Goal: Check status: Check status

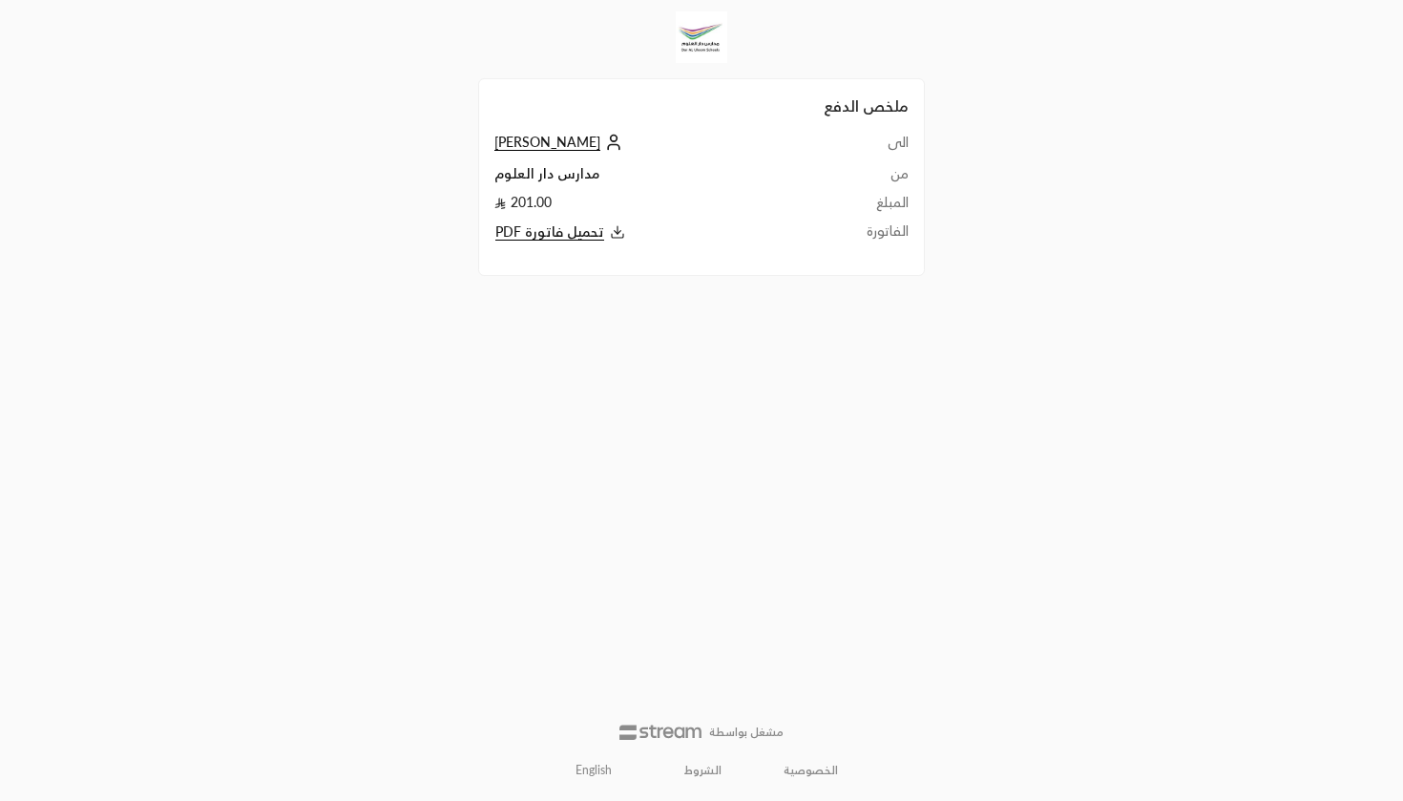
click at [577, 146] on span "[PERSON_NAME]" at bounding box center [548, 142] width 106 height 17
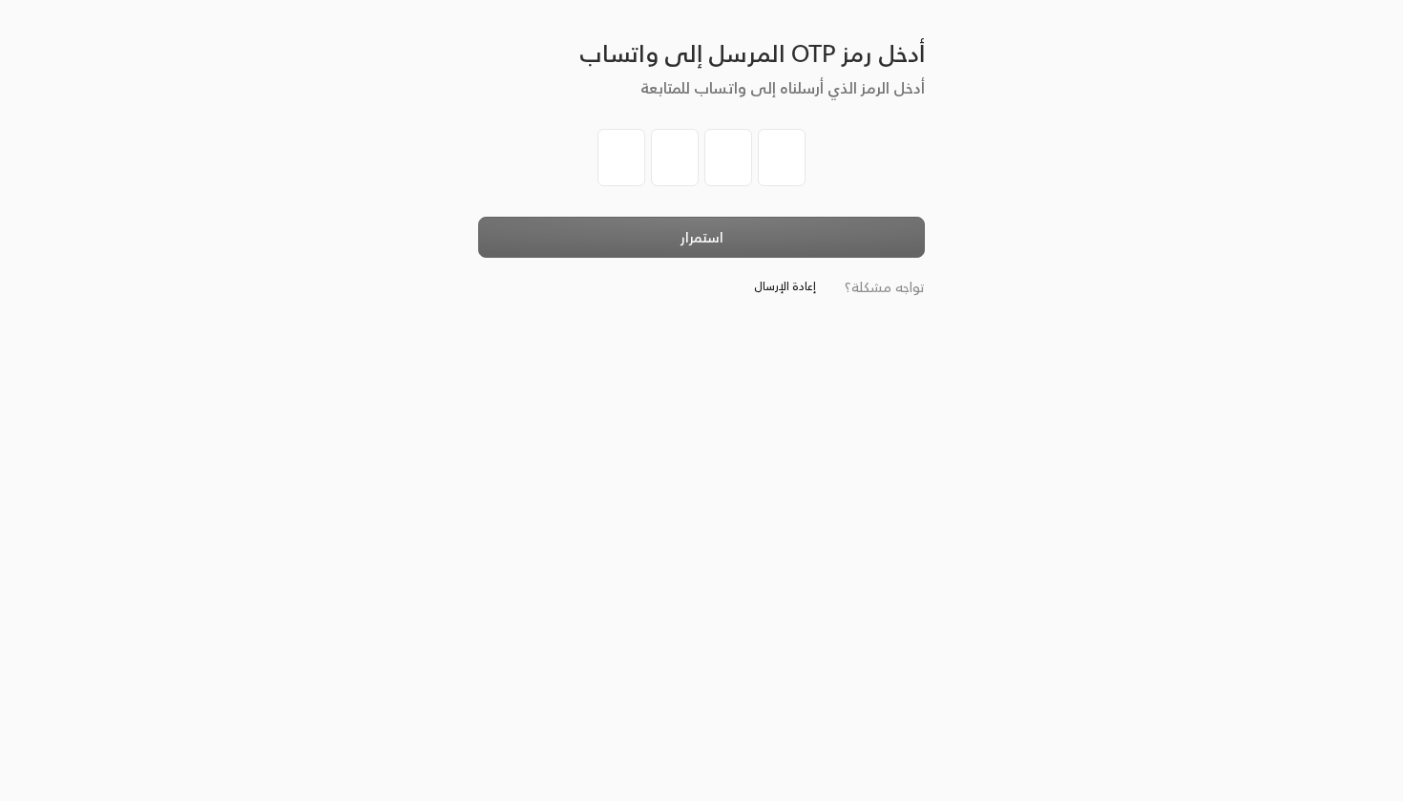
click at [602, 163] on input "tel" at bounding box center [622, 157] width 48 height 57
type input "2"
type input "6"
type input "0"
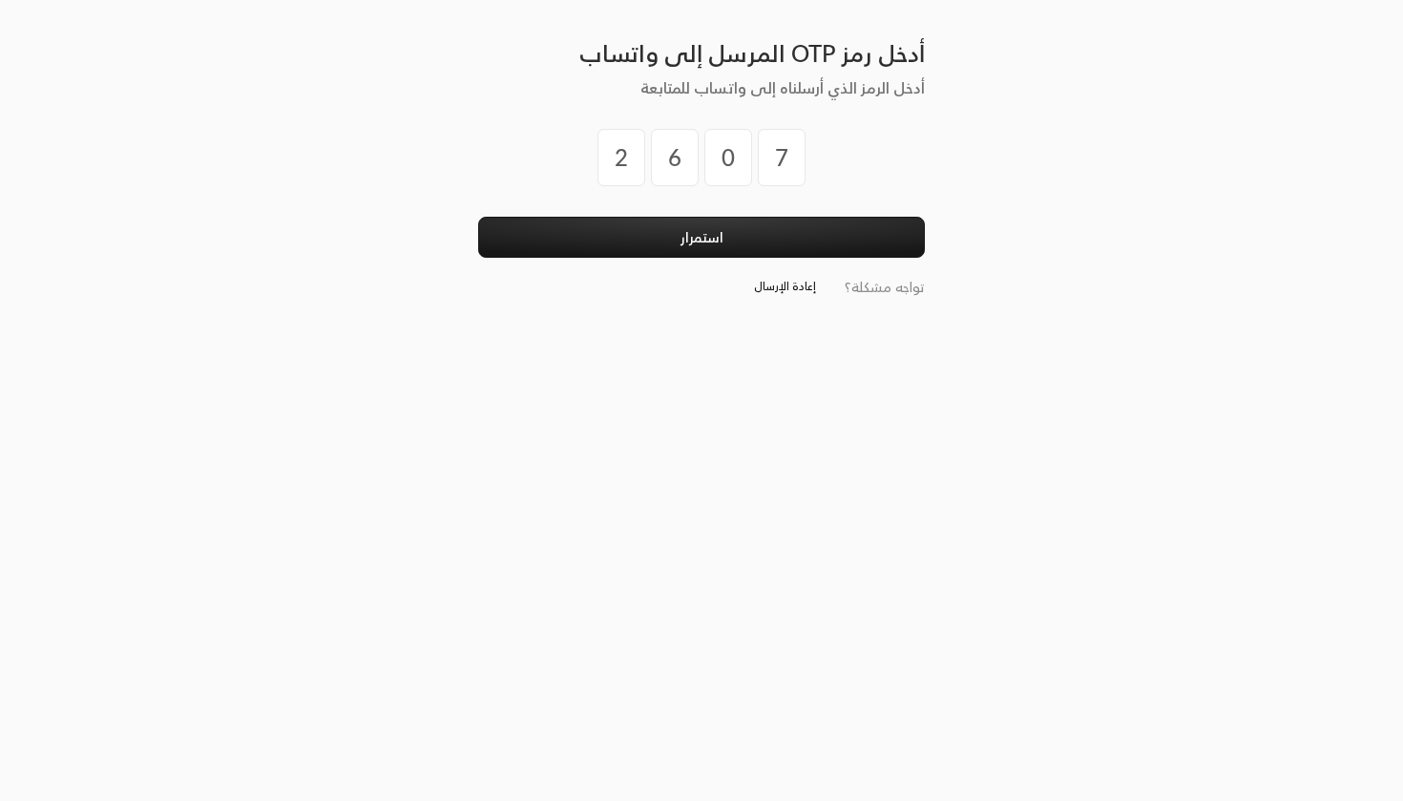
type input "7"
click at [653, 217] on div "2 6 0 7" at bounding box center [701, 173] width 447 height 88
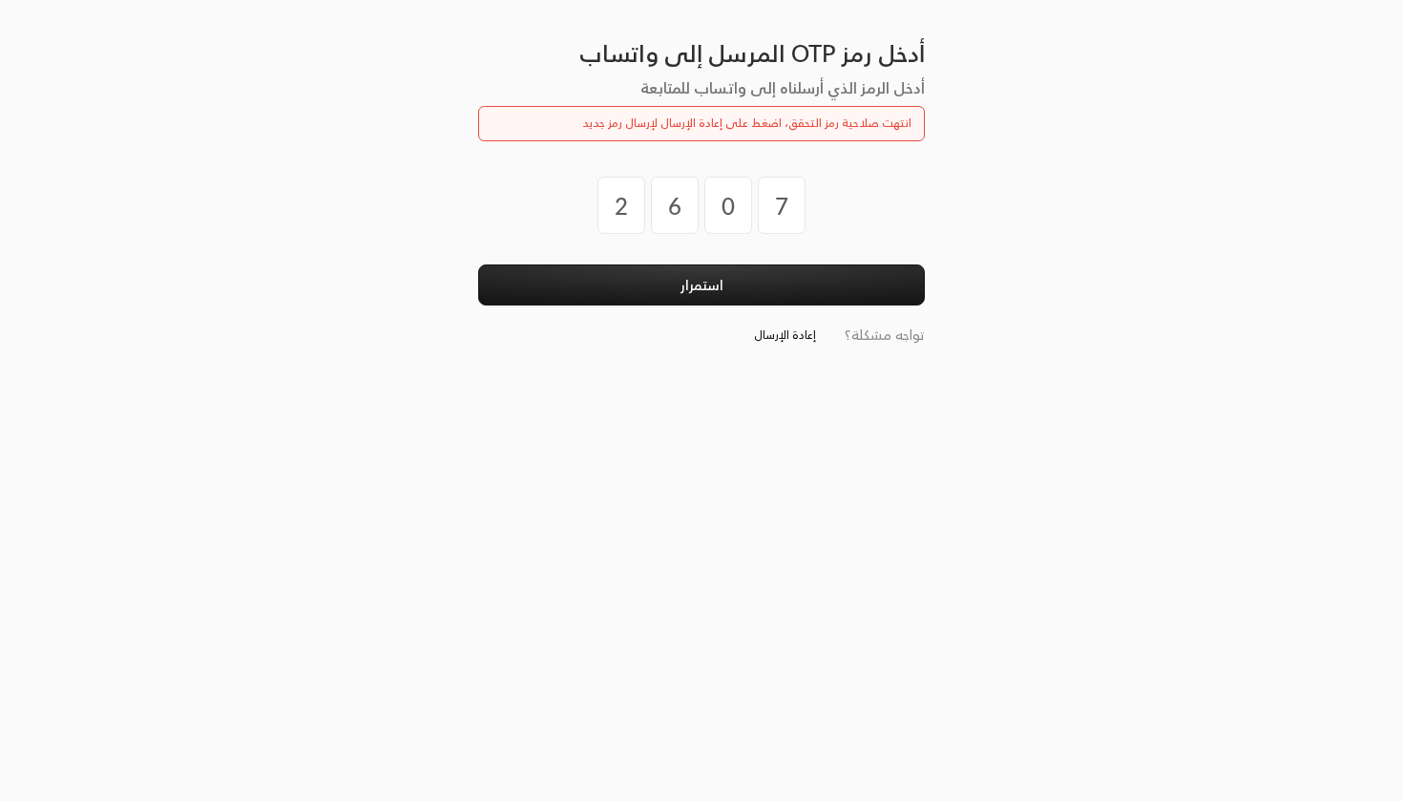
click at [756, 207] on div "2 6 0 7" at bounding box center [702, 205] width 208 height 57
